Goal: Use online tool/utility: Utilize a website feature to perform a specific function

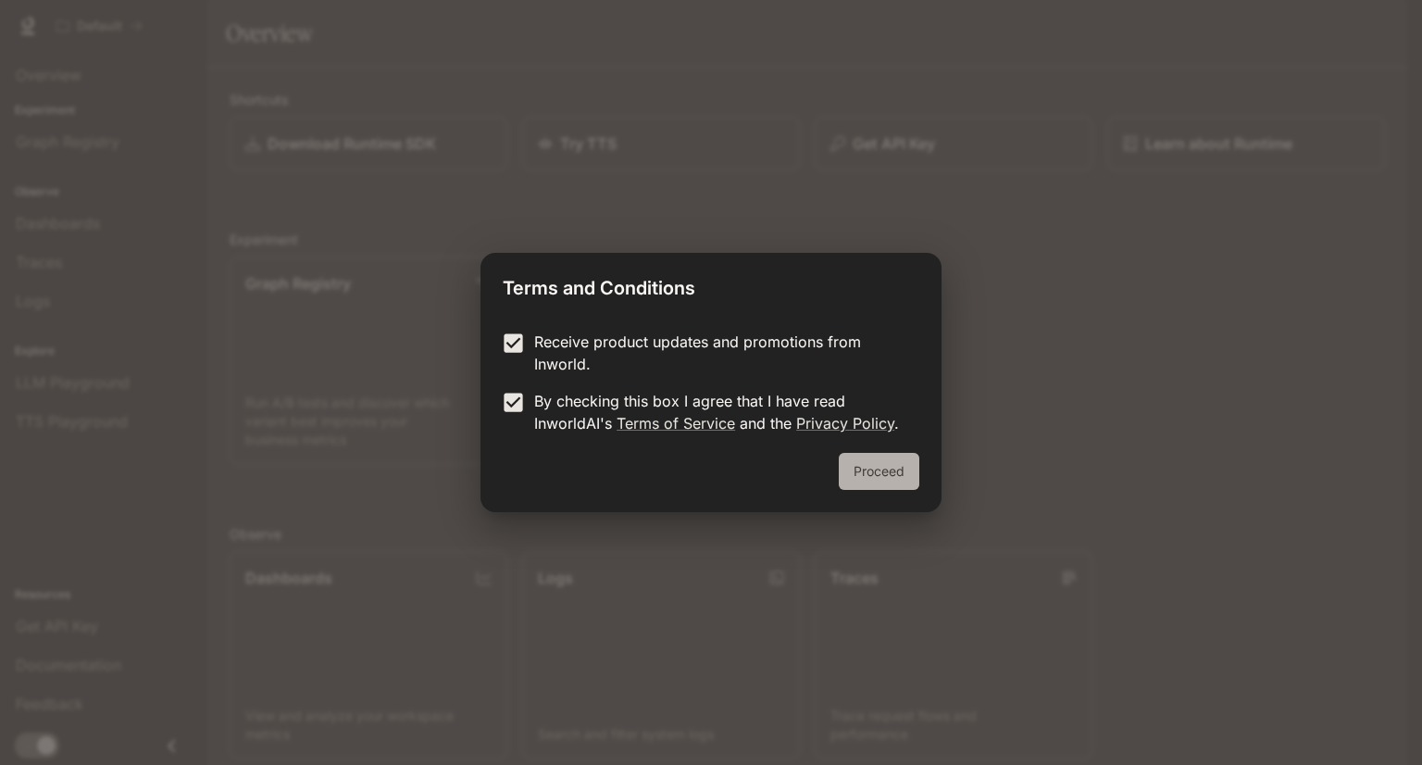
click at [863, 471] on button "Proceed" at bounding box center [879, 471] width 81 height 37
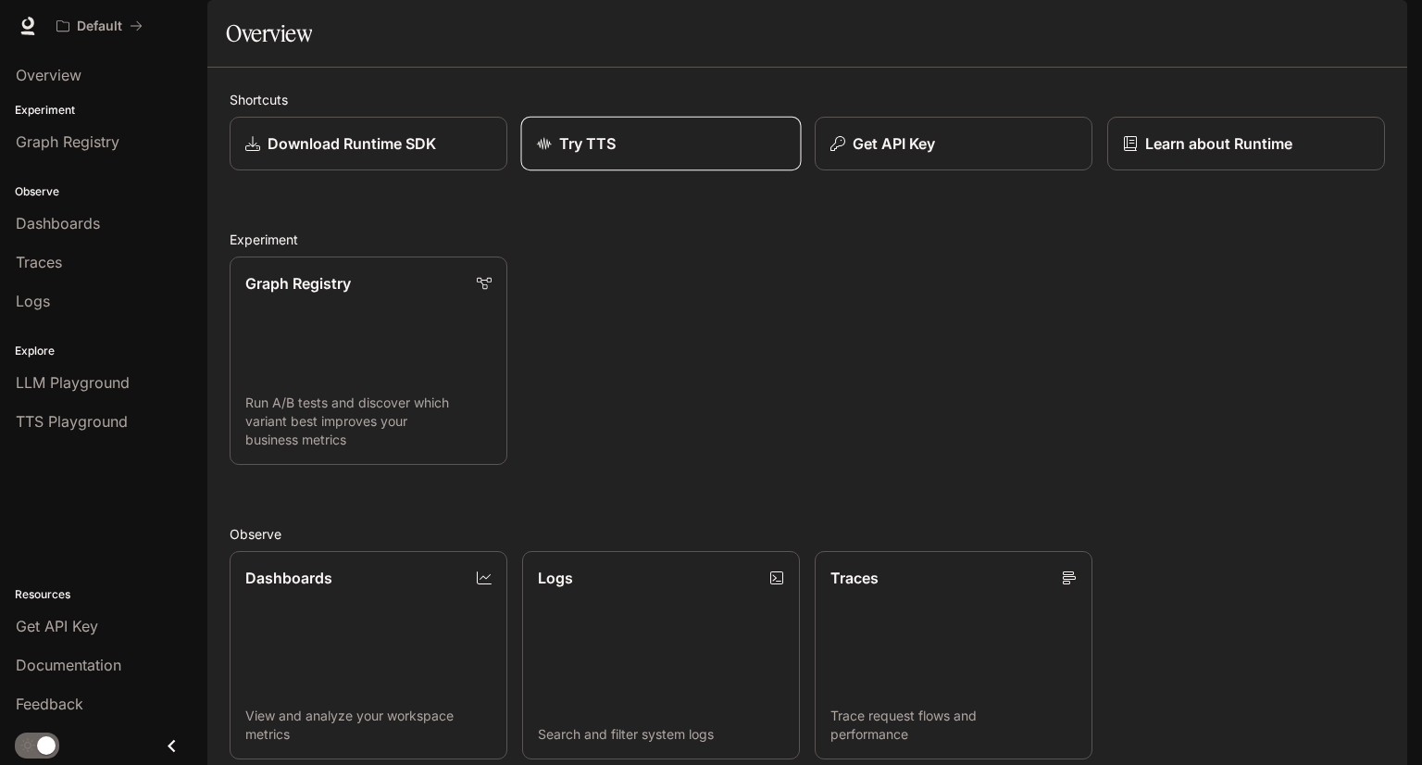
click at [592, 155] on p "Try TTS" at bounding box center [587, 143] width 57 height 22
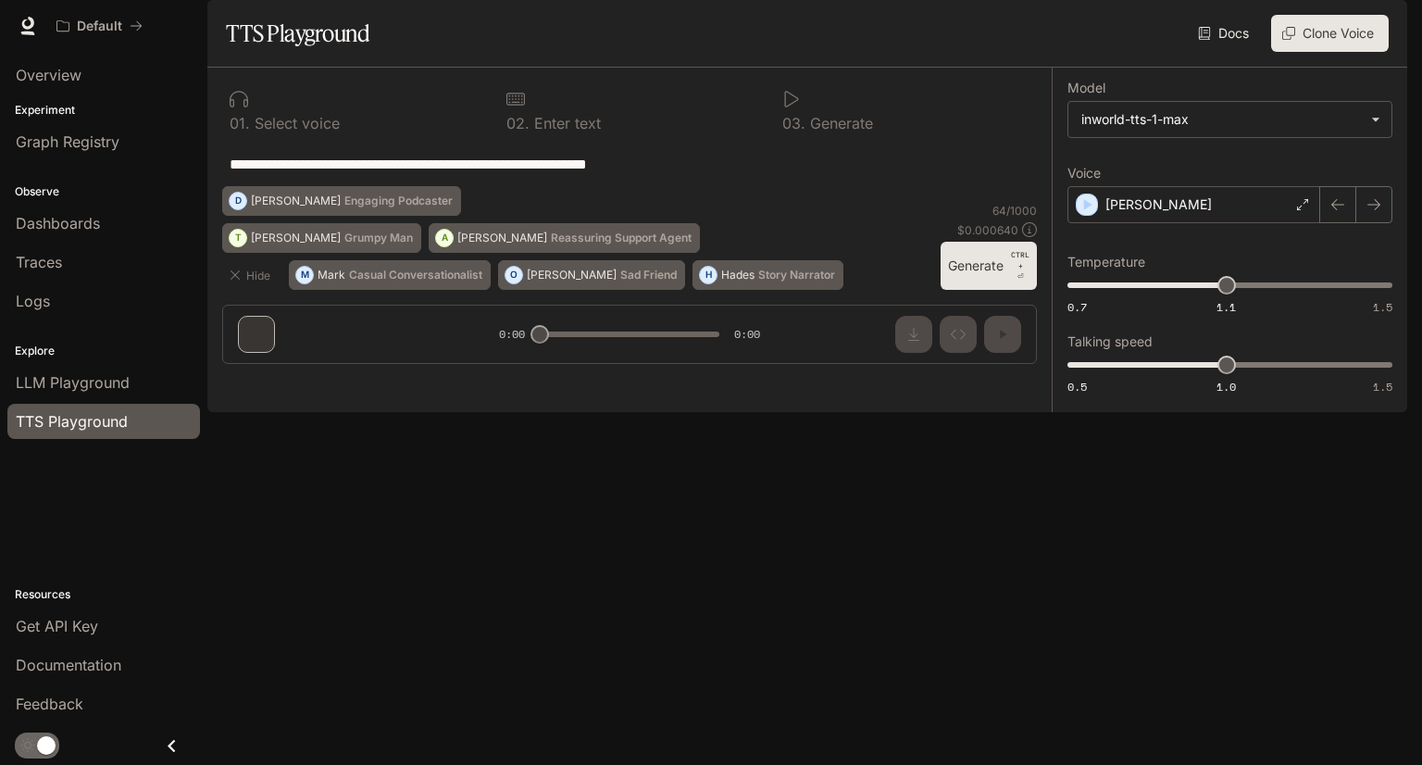
click at [700, 175] on textarea "**********" at bounding box center [630, 164] width 800 height 21
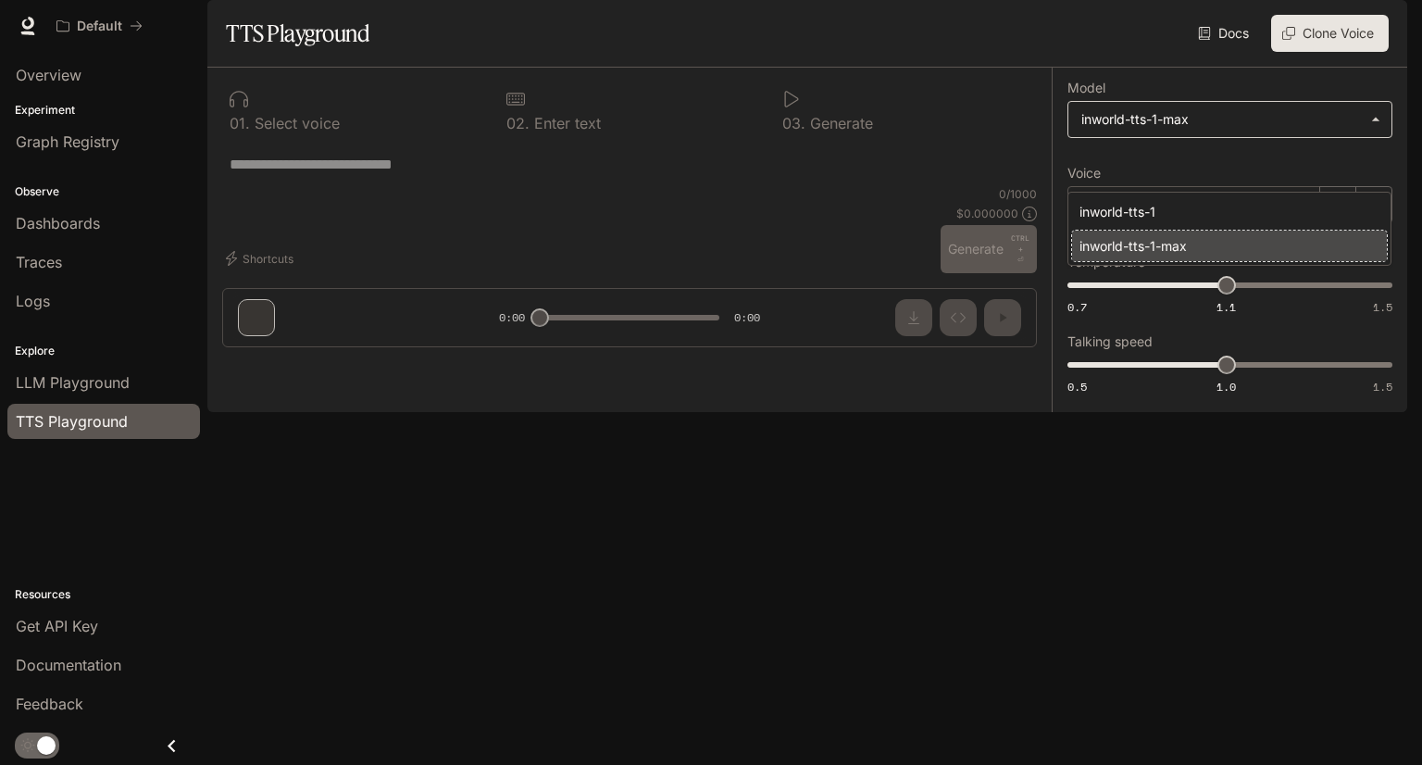
click at [1144, 170] on body "**********" at bounding box center [711, 382] width 1422 height 765
click at [1147, 255] on div "inworld-tts-1-max" at bounding box center [1225, 245] width 292 height 19
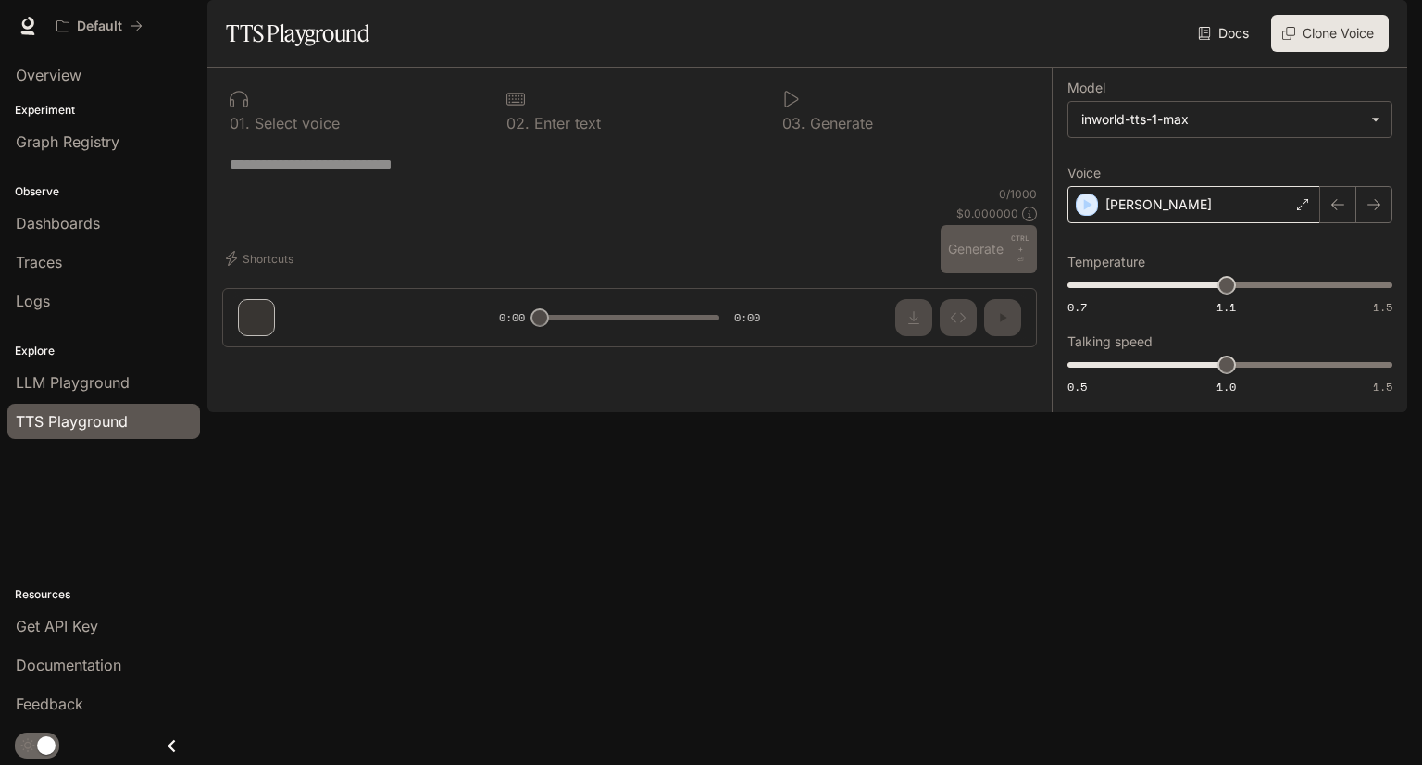
click at [1292, 223] on div "[PERSON_NAME]" at bounding box center [1193, 204] width 253 height 37
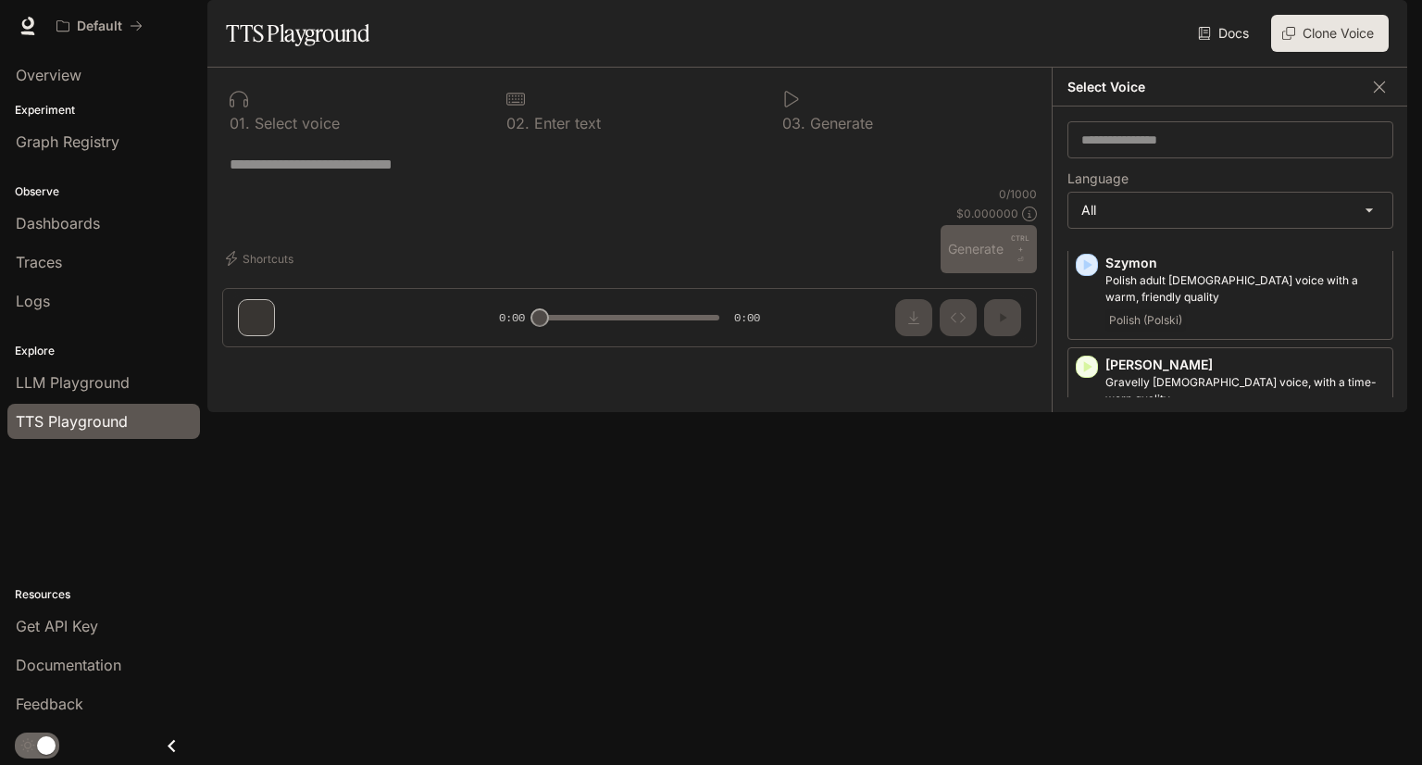
scroll to position [3887, 0]
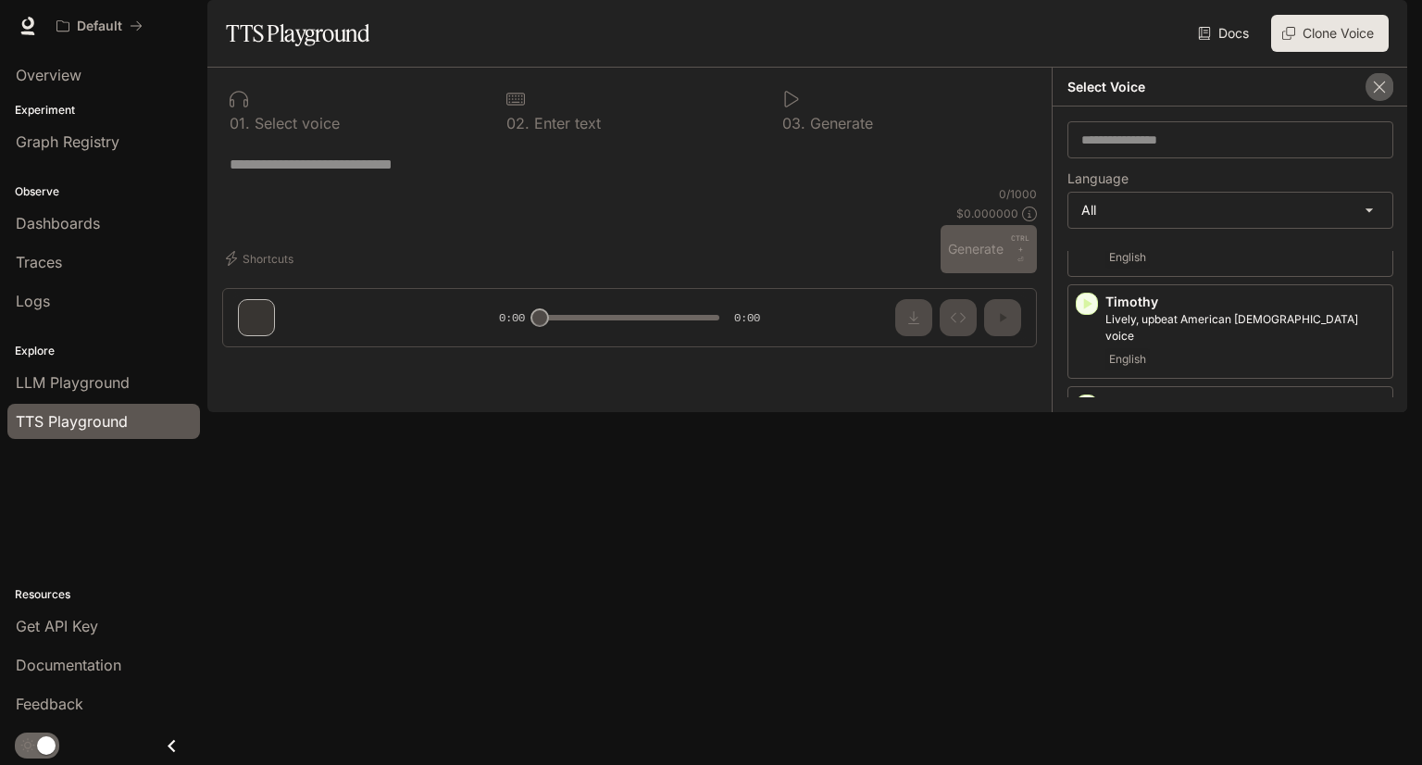
click at [1365, 101] on button "button" at bounding box center [1379, 87] width 28 height 28
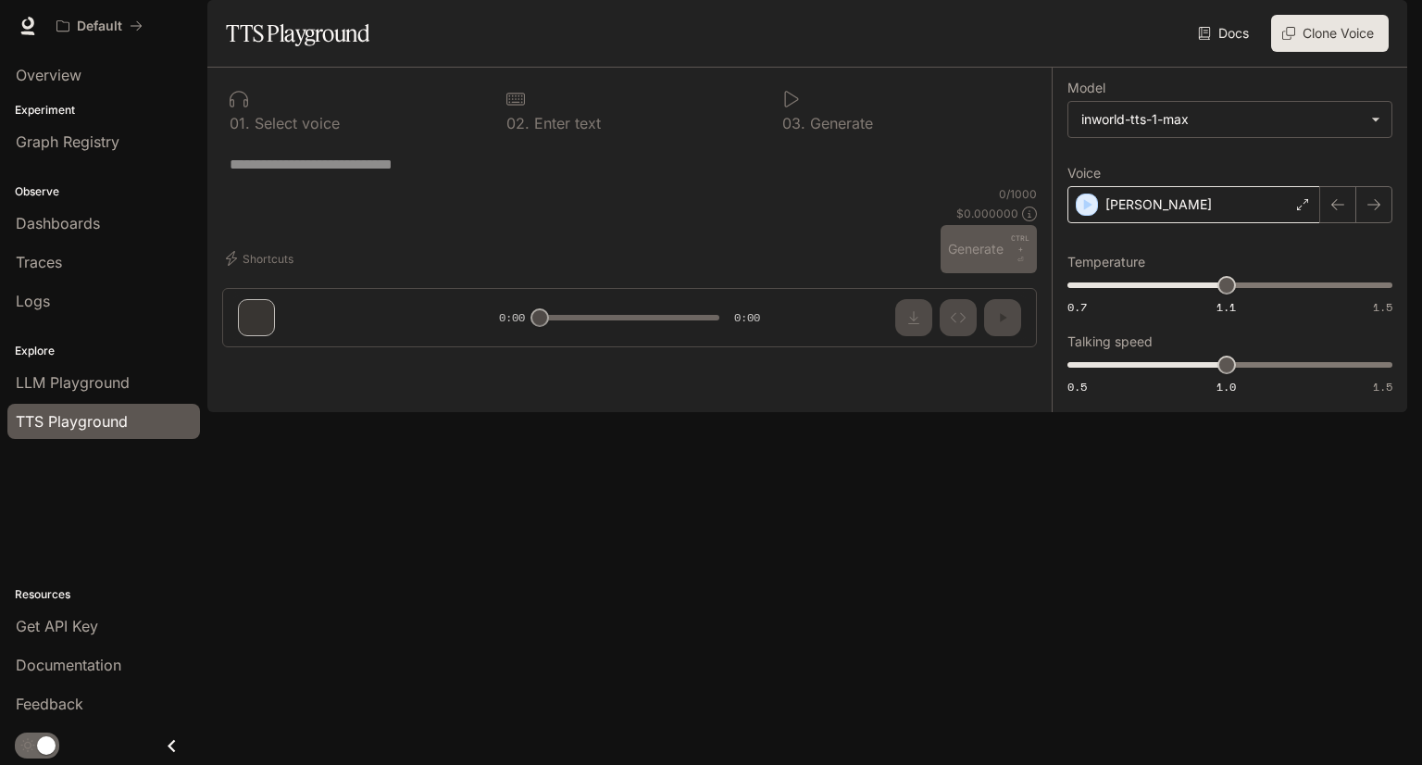
click at [1293, 223] on div "[PERSON_NAME]" at bounding box center [1193, 204] width 253 height 37
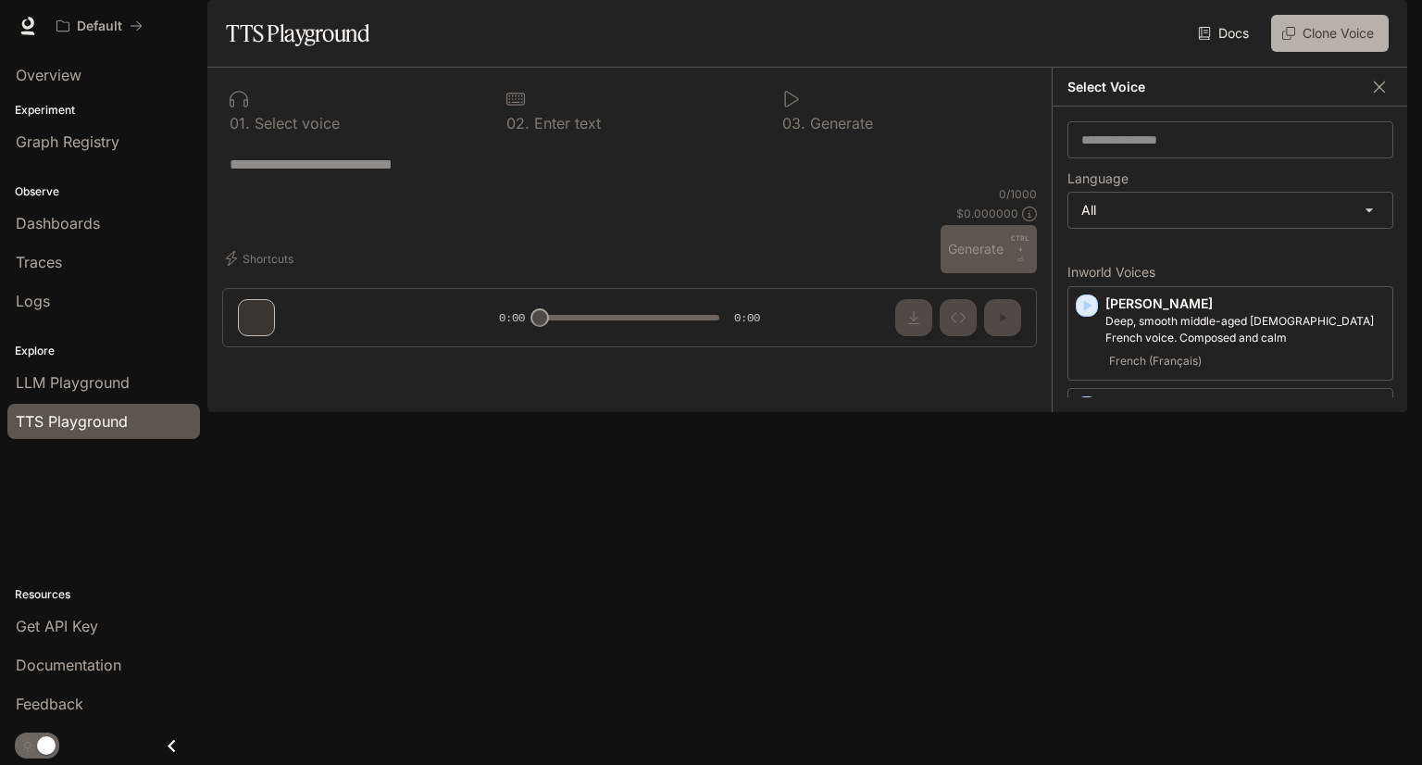
click at [1309, 52] on button "Clone Voice" at bounding box center [1330, 33] width 118 height 37
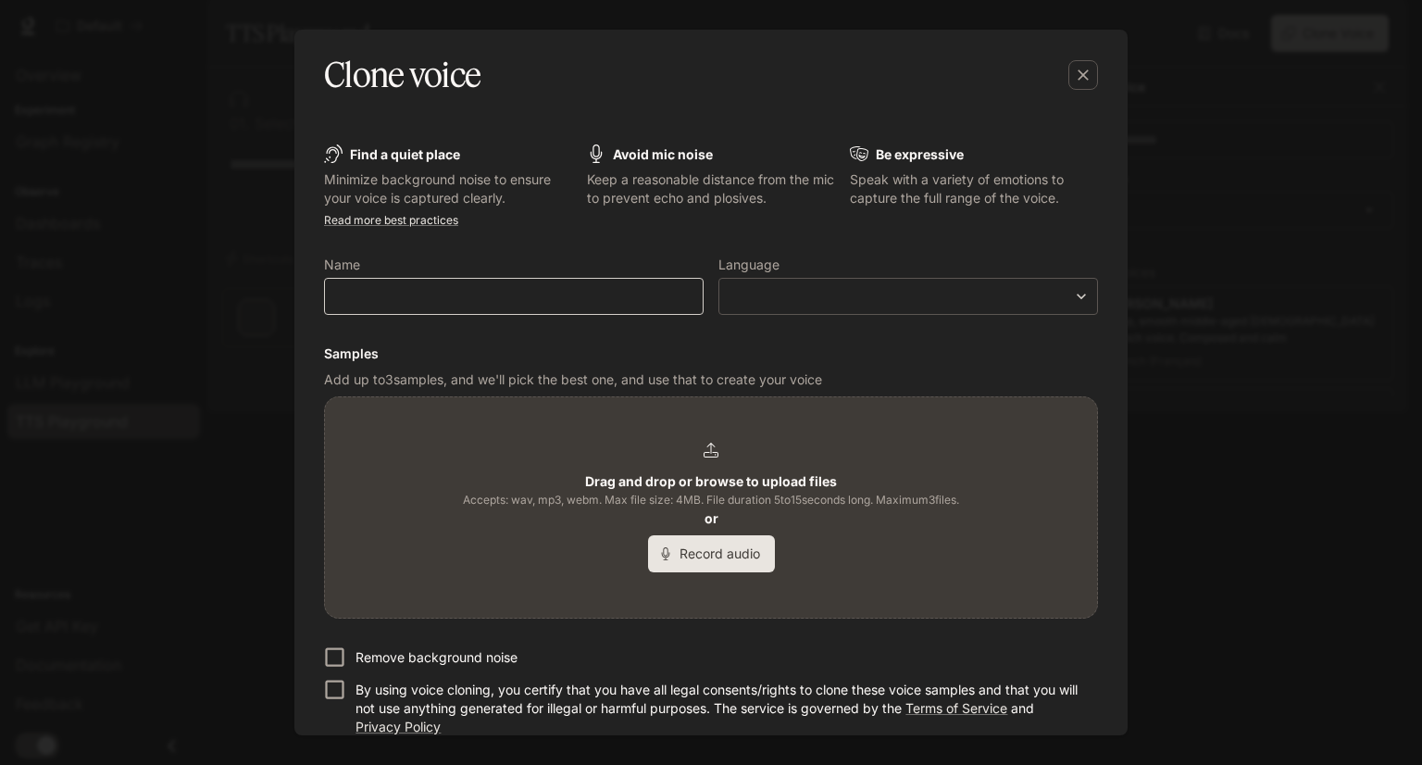
click at [563, 306] on div "​" at bounding box center [514, 296] width 380 height 37
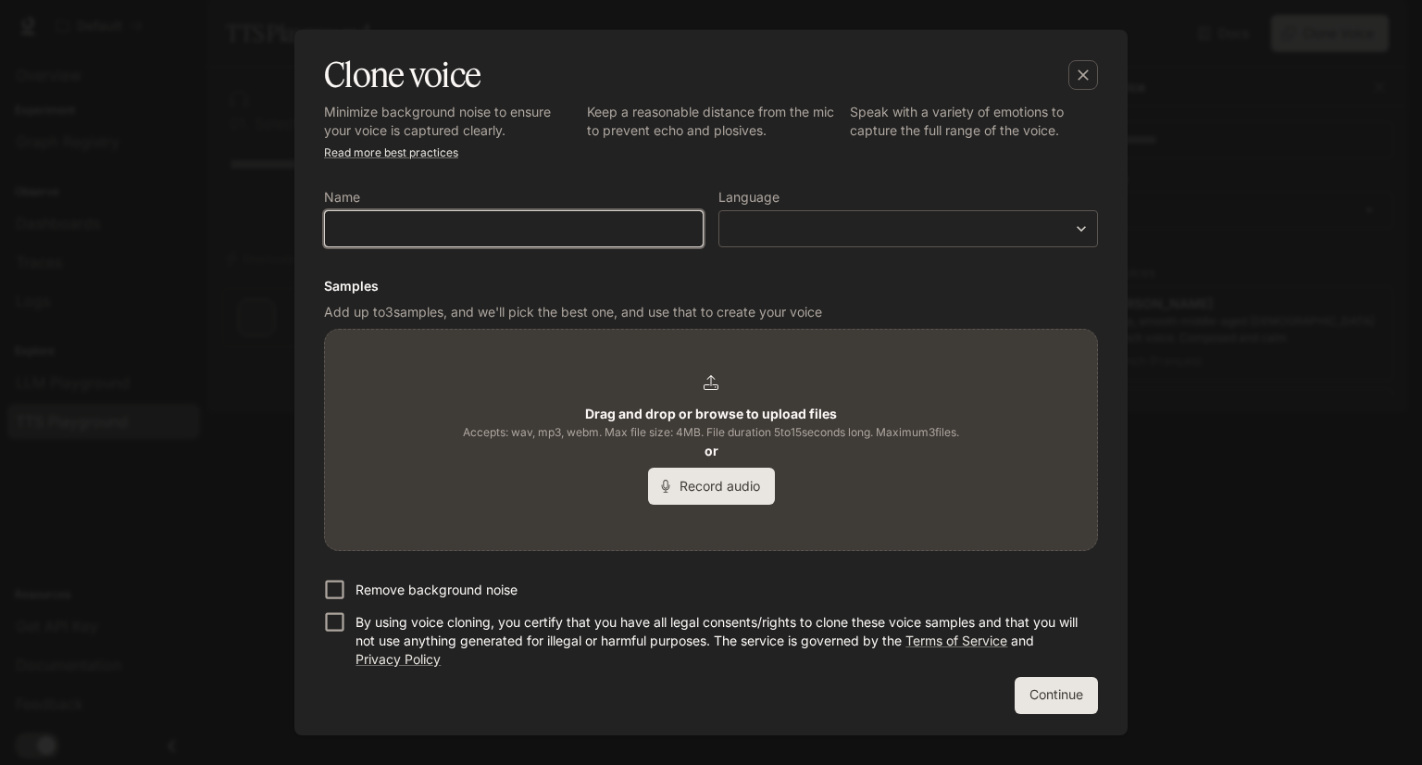
scroll to position [0, 0]
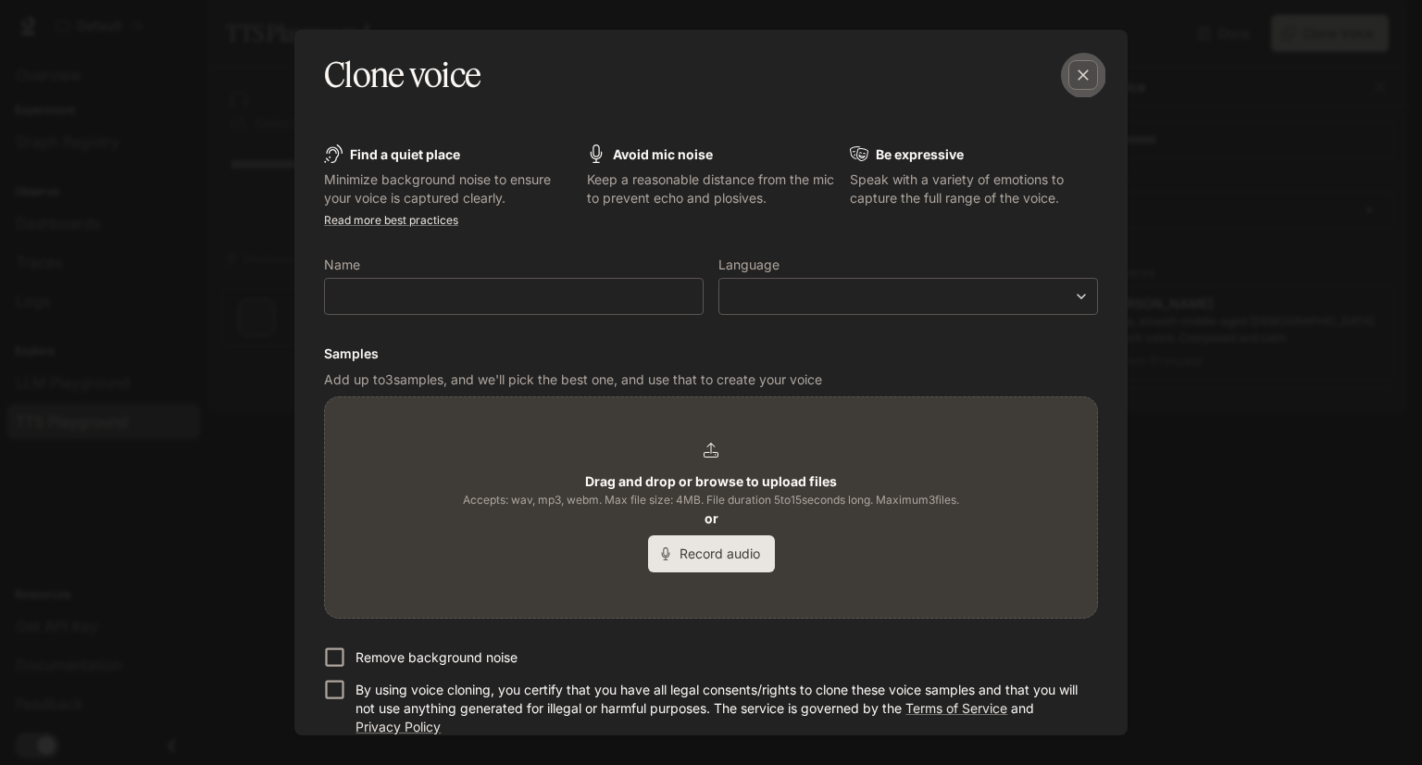
click at [1084, 72] on icon "button" at bounding box center [1083, 75] width 19 height 19
